Goal: Information Seeking & Learning: Learn about a topic

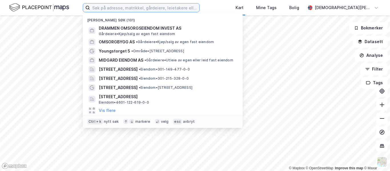
click at [143, 9] on input at bounding box center [144, 7] width 109 height 9
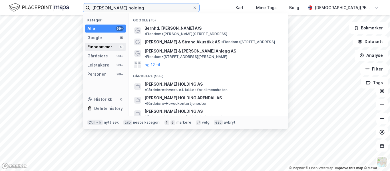
type input "[PERSON_NAME] holding"
click at [96, 45] on div "Eiendommer" at bounding box center [99, 46] width 25 height 7
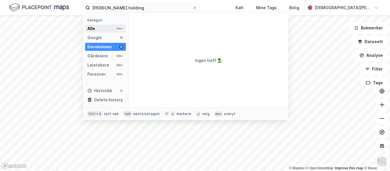
click at [104, 30] on div "Alle 99+" at bounding box center [105, 29] width 41 height 8
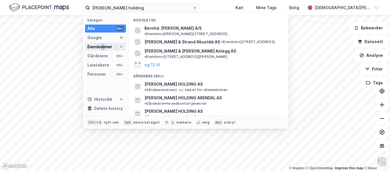
click at [102, 43] on div "Eiendommer 0" at bounding box center [105, 47] width 41 height 8
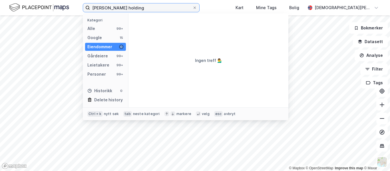
click at [128, 7] on input "[PERSON_NAME] holding" at bounding box center [141, 7] width 102 height 9
type input "[PERSON_NAME] holding"
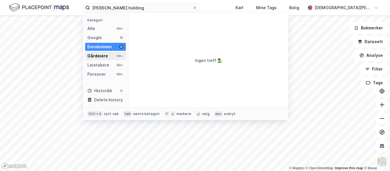
click at [113, 56] on div "Gårdeiere 99+" at bounding box center [105, 56] width 41 height 8
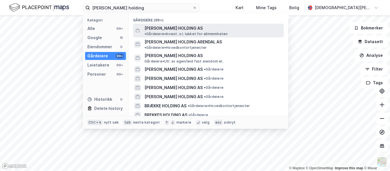
click at [179, 29] on span "[PERSON_NAME] HOLDING AS" at bounding box center [173, 28] width 58 height 7
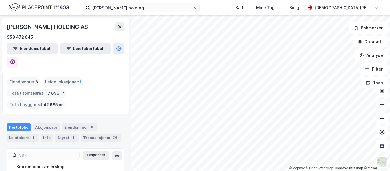
click at [385, 108] on button at bounding box center [381, 104] width 11 height 11
click at [379, 107] on icon at bounding box center [382, 105] width 6 height 6
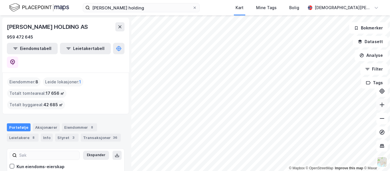
click at [381, 106] on icon at bounding box center [382, 105] width 6 height 6
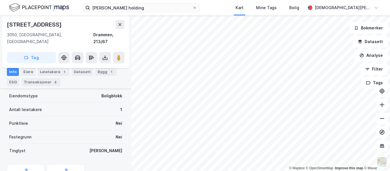
scroll to position [140, 0]
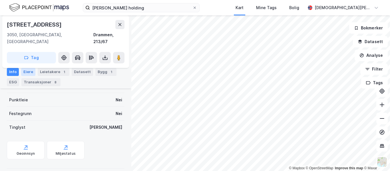
click at [26, 71] on div "Eiere" at bounding box center [28, 72] width 14 height 8
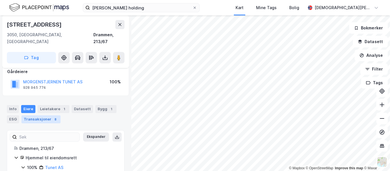
scroll to position [51, 0]
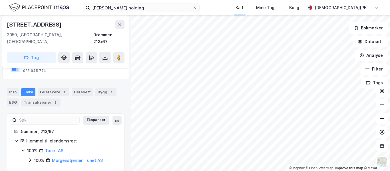
click at [32, 157] on div "100% Morgenstjernen Tunet AS" at bounding box center [73, 160] width 90 height 7
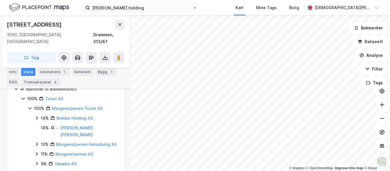
scroll to position [102, 0]
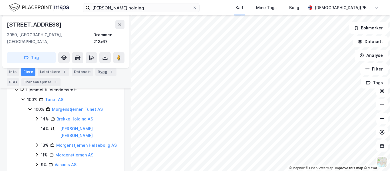
click at [37, 117] on icon at bounding box center [37, 118] width 2 height 3
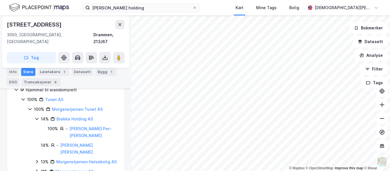
click at [38, 116] on icon at bounding box center [37, 118] width 5 height 5
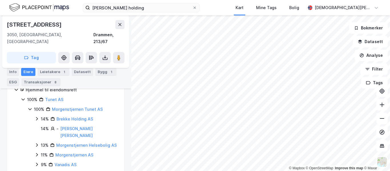
click at [28, 107] on icon at bounding box center [30, 109] width 5 height 5
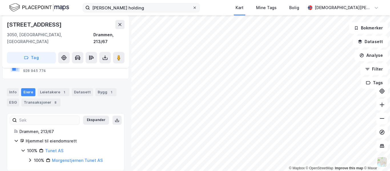
click at [196, 7] on icon at bounding box center [194, 7] width 3 height 3
click at [192, 7] on input "[PERSON_NAME] holding" at bounding box center [141, 7] width 102 height 9
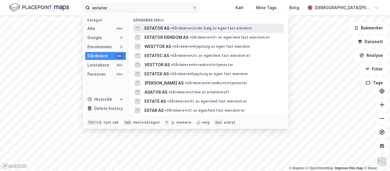
click at [198, 31] on div "ESTATOR AS • Gårdeiere • [GEOGRAPHIC_DATA]/salg av egen fast eiendom" at bounding box center [213, 28] width 138 height 7
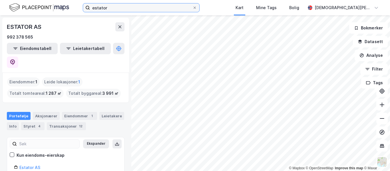
click at [167, 8] on input "estator" at bounding box center [141, 7] width 102 height 9
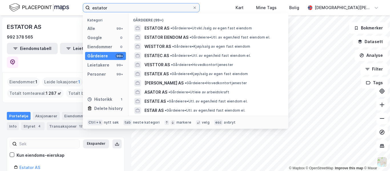
click at [167, 8] on input "estator" at bounding box center [141, 7] width 102 height 9
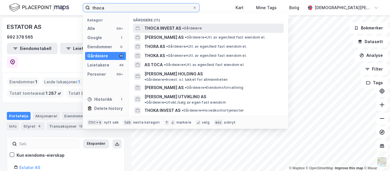
type input "thoca"
click at [173, 28] on span "THOCA INVEST AS" at bounding box center [162, 28] width 37 height 7
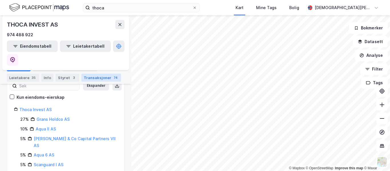
scroll to position [52, 0]
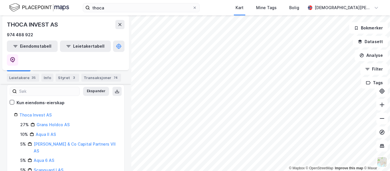
click at [41, 8] on img at bounding box center [39, 8] width 60 height 10
